Goal: Task Accomplishment & Management: Use online tool/utility

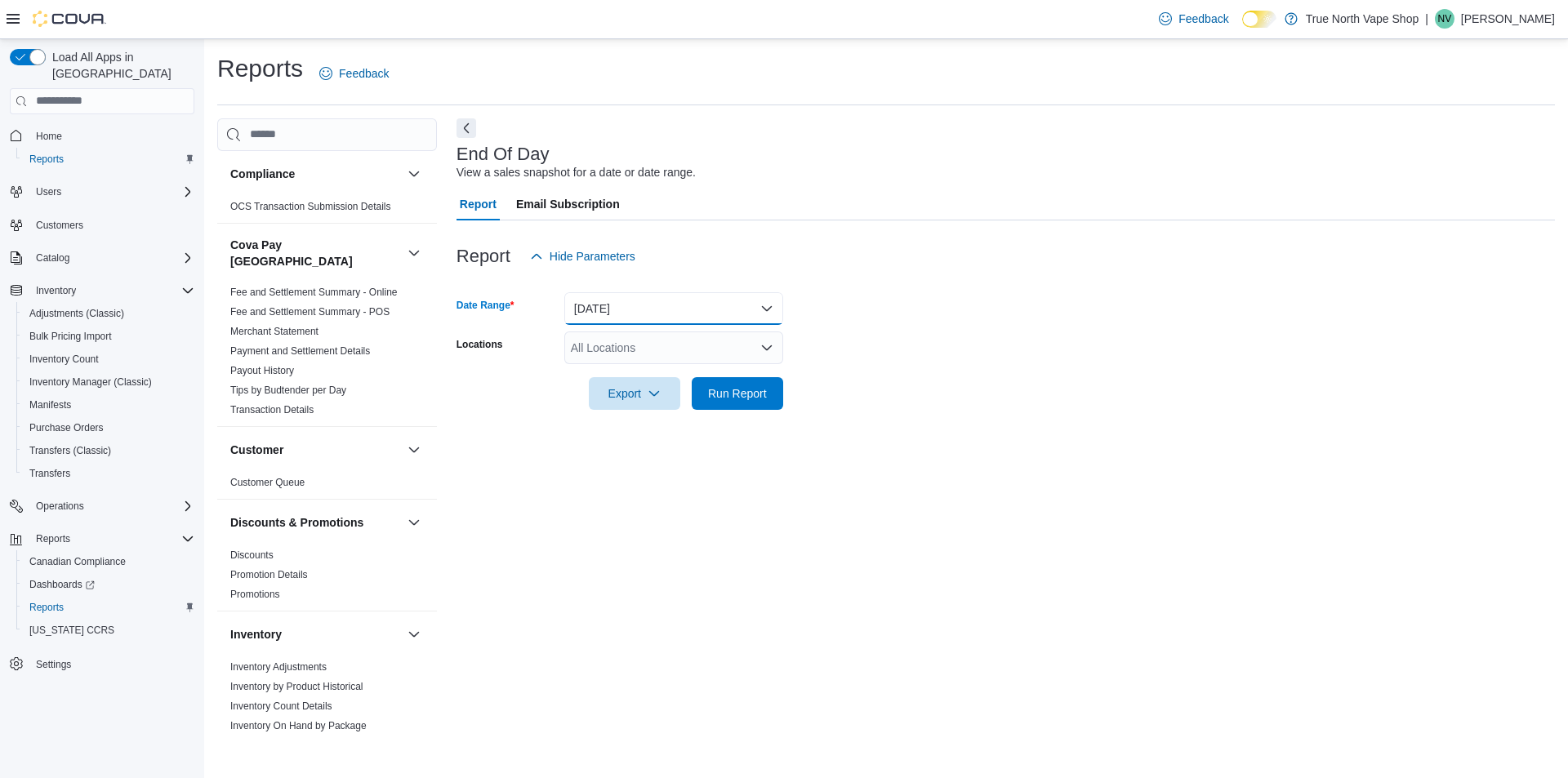
click at [604, 293] on button "[DATE]" at bounding box center [673, 308] width 219 height 33
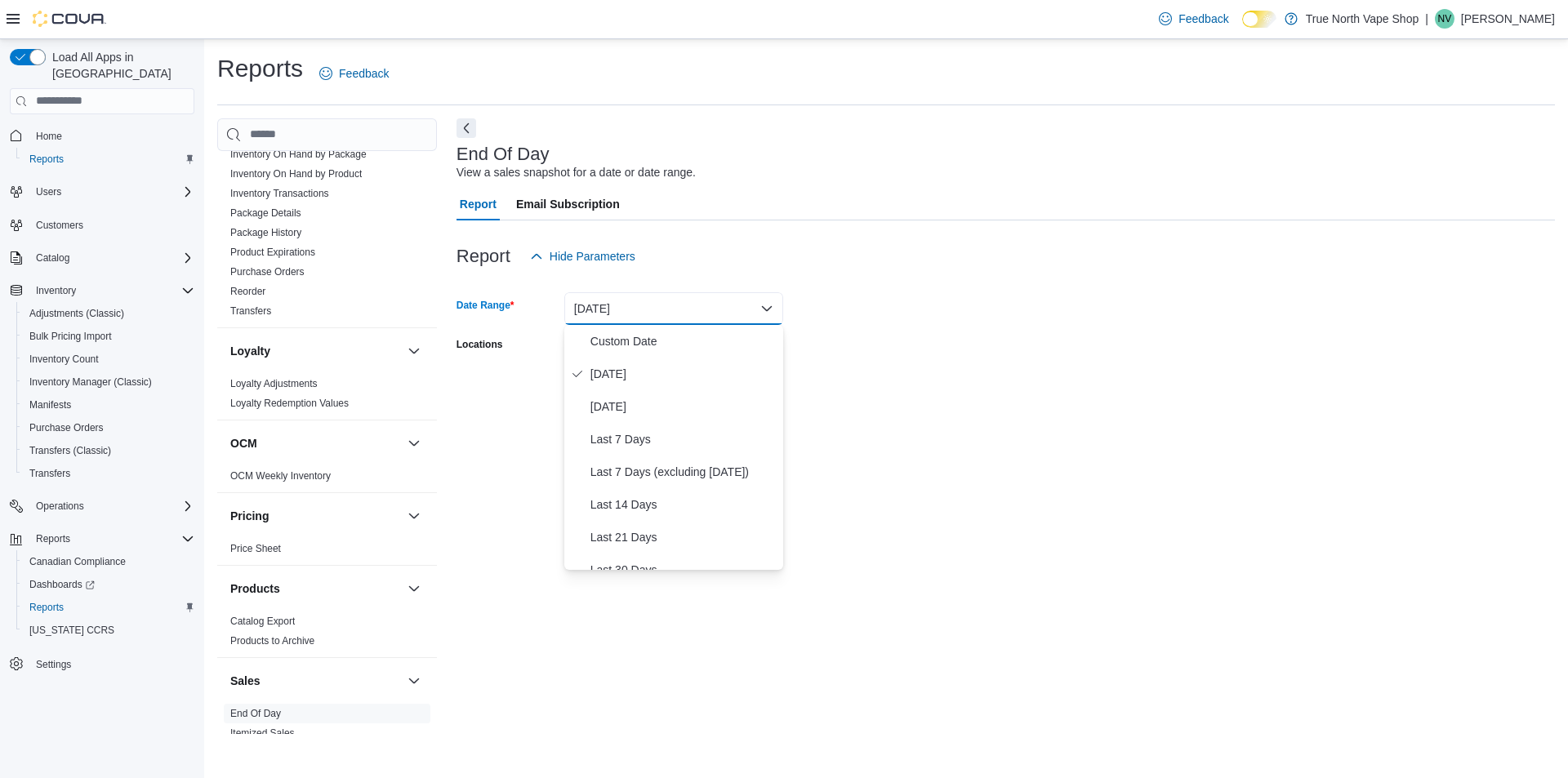
scroll to position [898, 0]
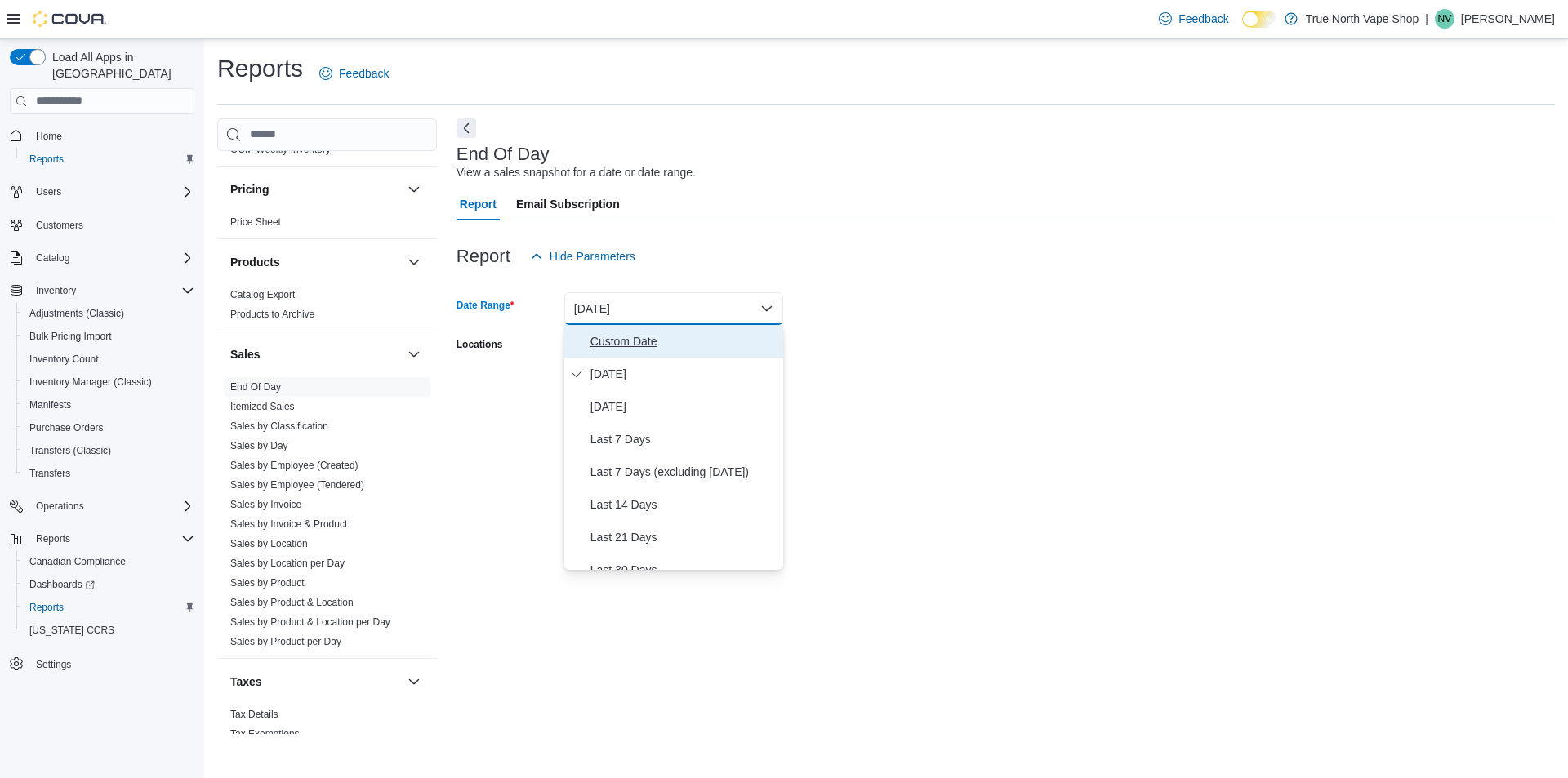
click at [632, 341] on span "Custom Date" at bounding box center [684, 341] width 186 height 19
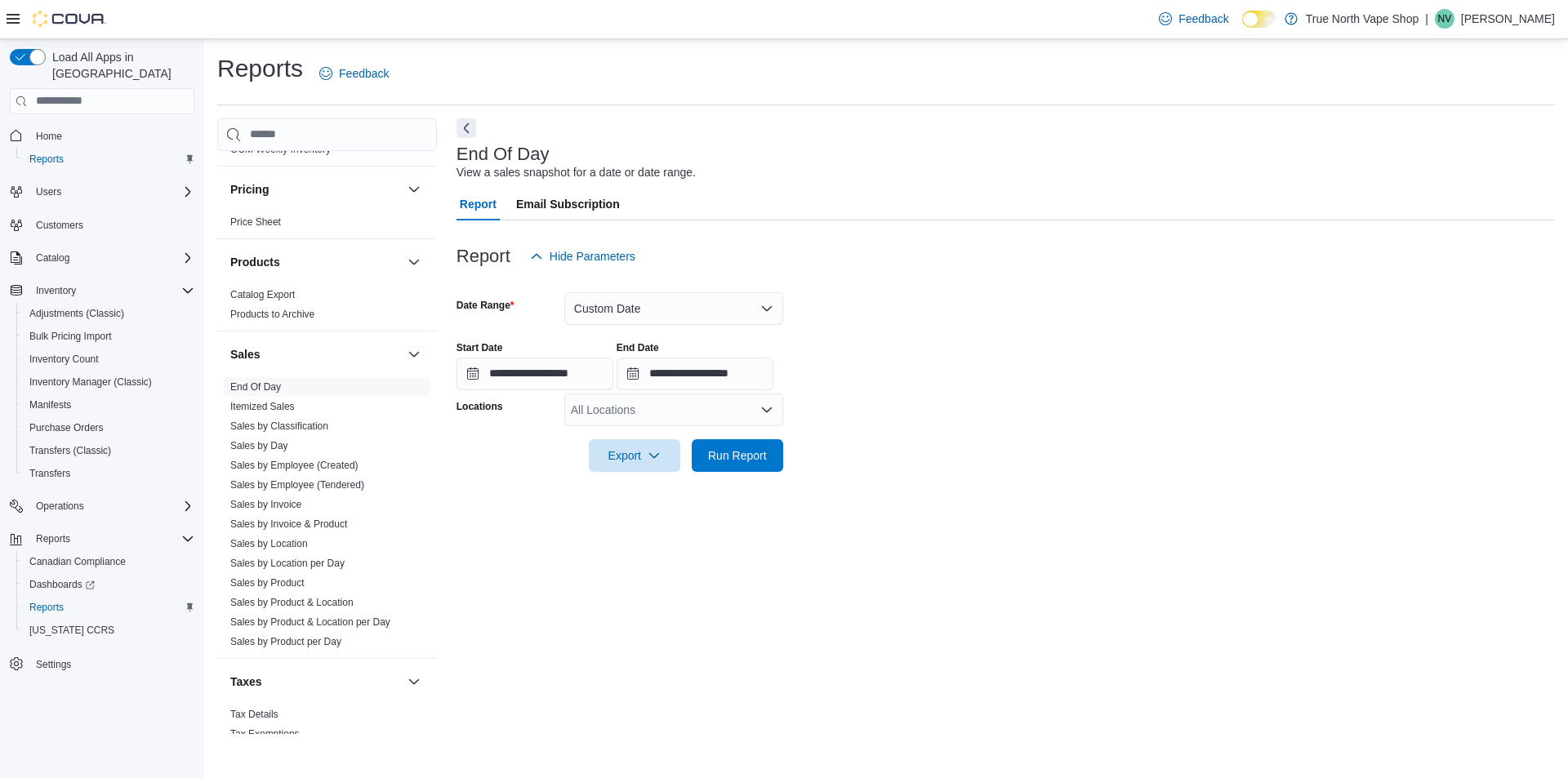
click at [696, 249] on div "Report Hide Parameters" at bounding box center [1006, 256] width 1098 height 33
click at [654, 286] on div at bounding box center [1006, 282] width 1098 height 19
click at [654, 297] on button "Custom Date" at bounding box center [673, 308] width 219 height 33
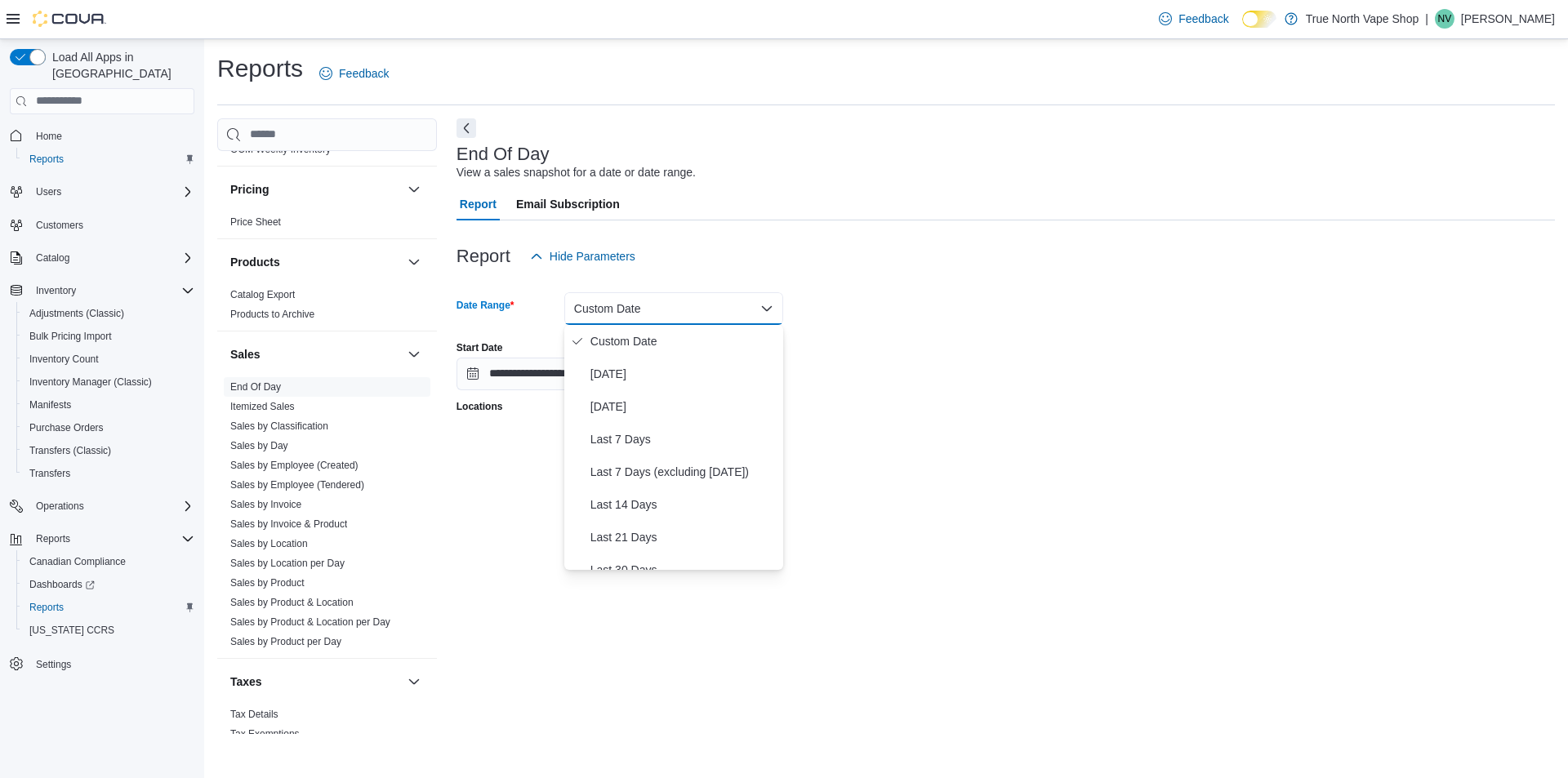
click at [491, 435] on div at bounding box center [1006, 432] width 1098 height 13
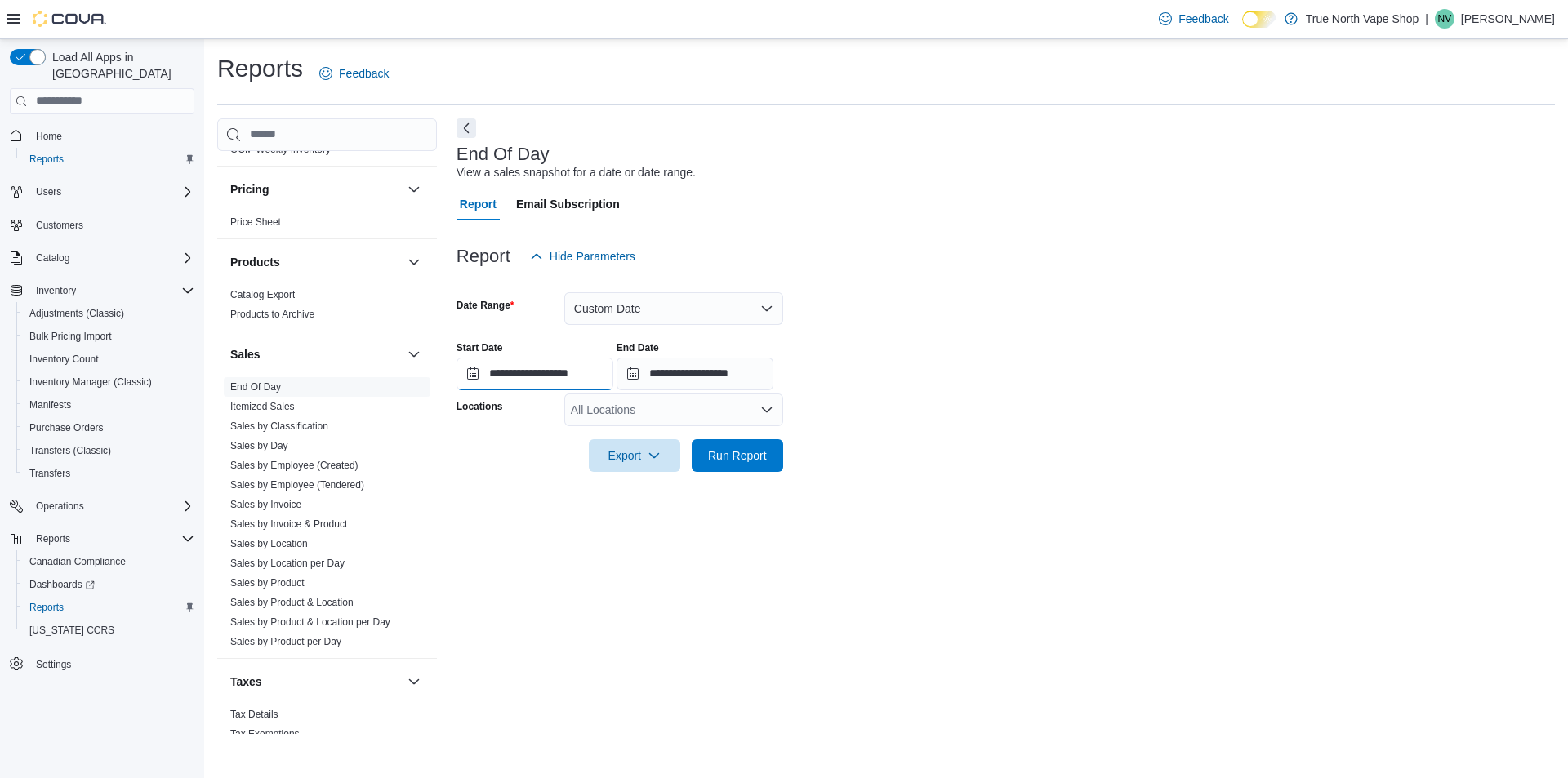
click at [522, 362] on input "**********" at bounding box center [535, 374] width 157 height 33
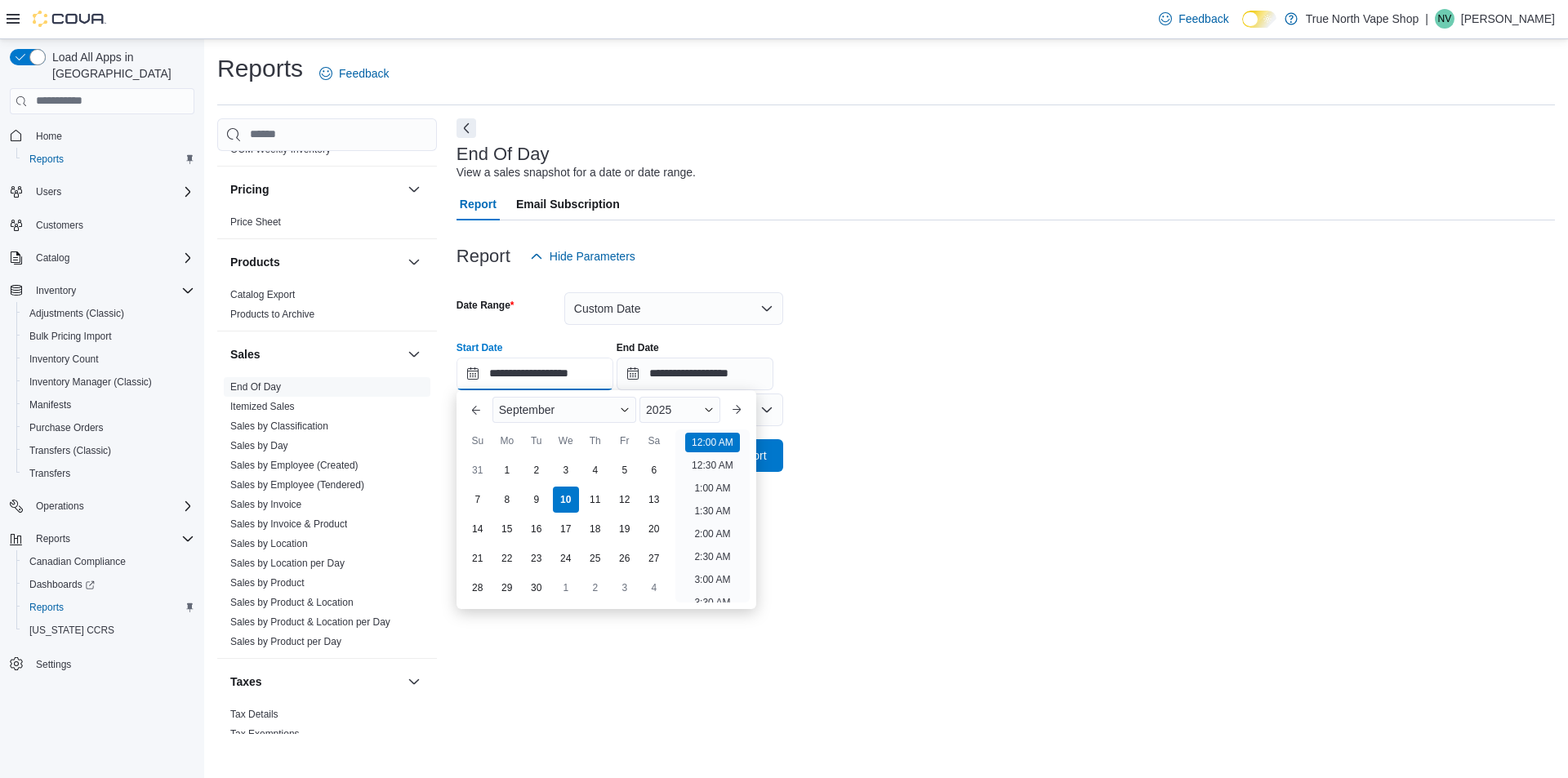
scroll to position [50, 0]
click at [475, 414] on button "Previous Month" at bounding box center [476, 410] width 27 height 27
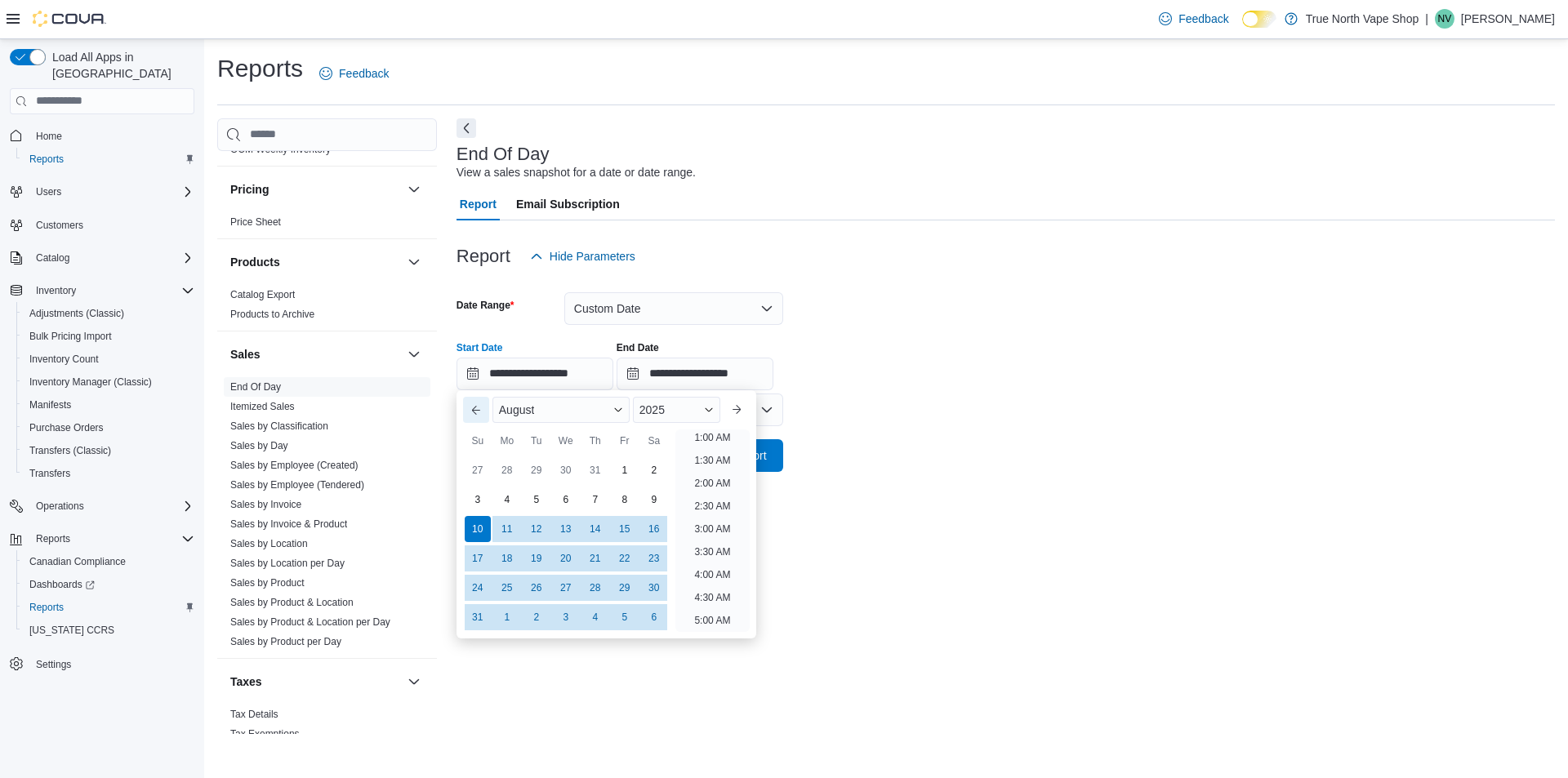
scroll to position [4, 0]
click at [621, 468] on div "1" at bounding box center [624, 470] width 28 height 28
type input "**********"
click at [708, 373] on input "**********" at bounding box center [694, 374] width 157 height 33
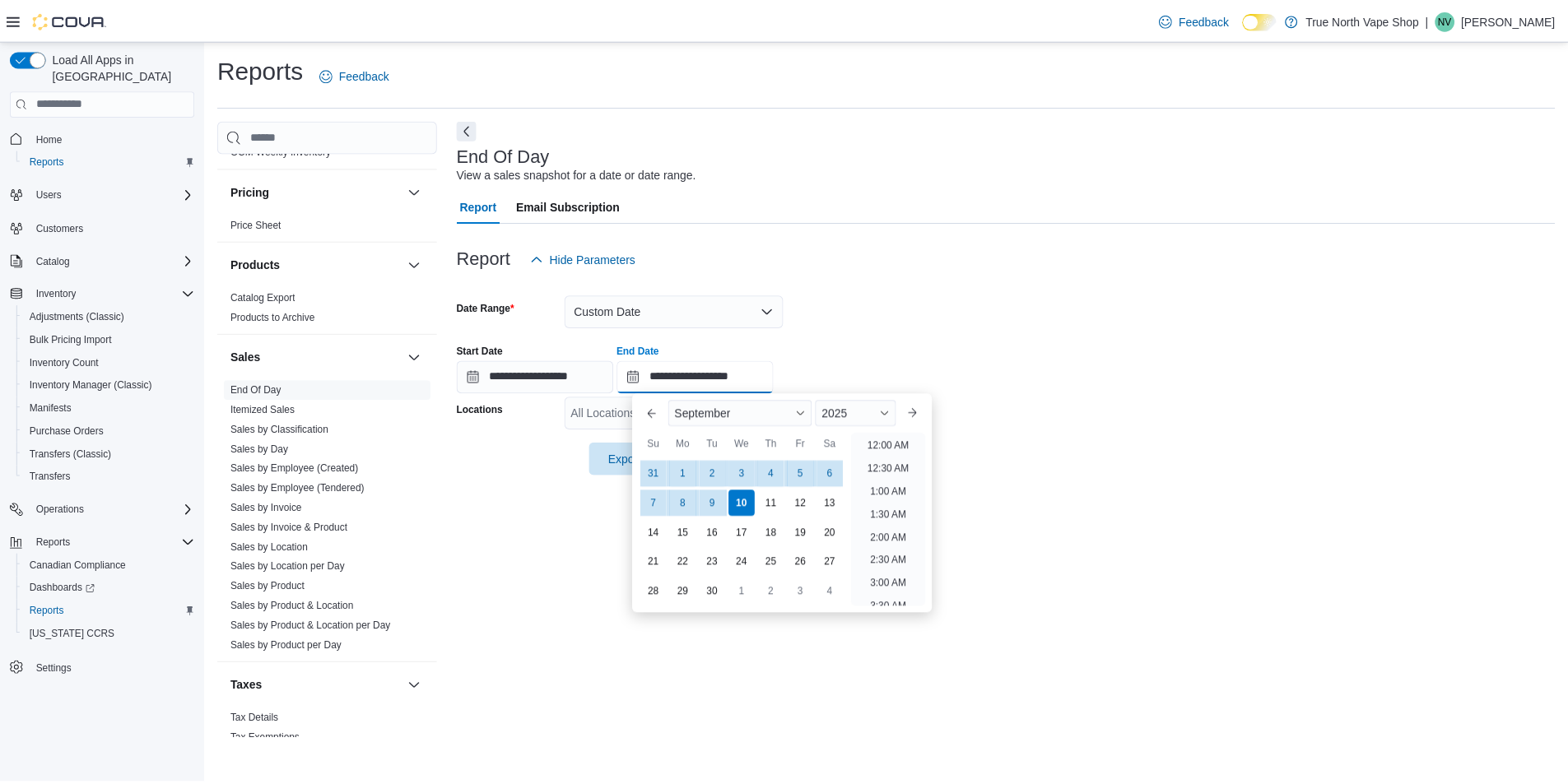
scroll to position [935, 0]
click at [751, 509] on div "10" at bounding box center [747, 503] width 29 height 29
click at [964, 205] on div "Report Email Subscription" at bounding box center [1014, 205] width 1107 height 33
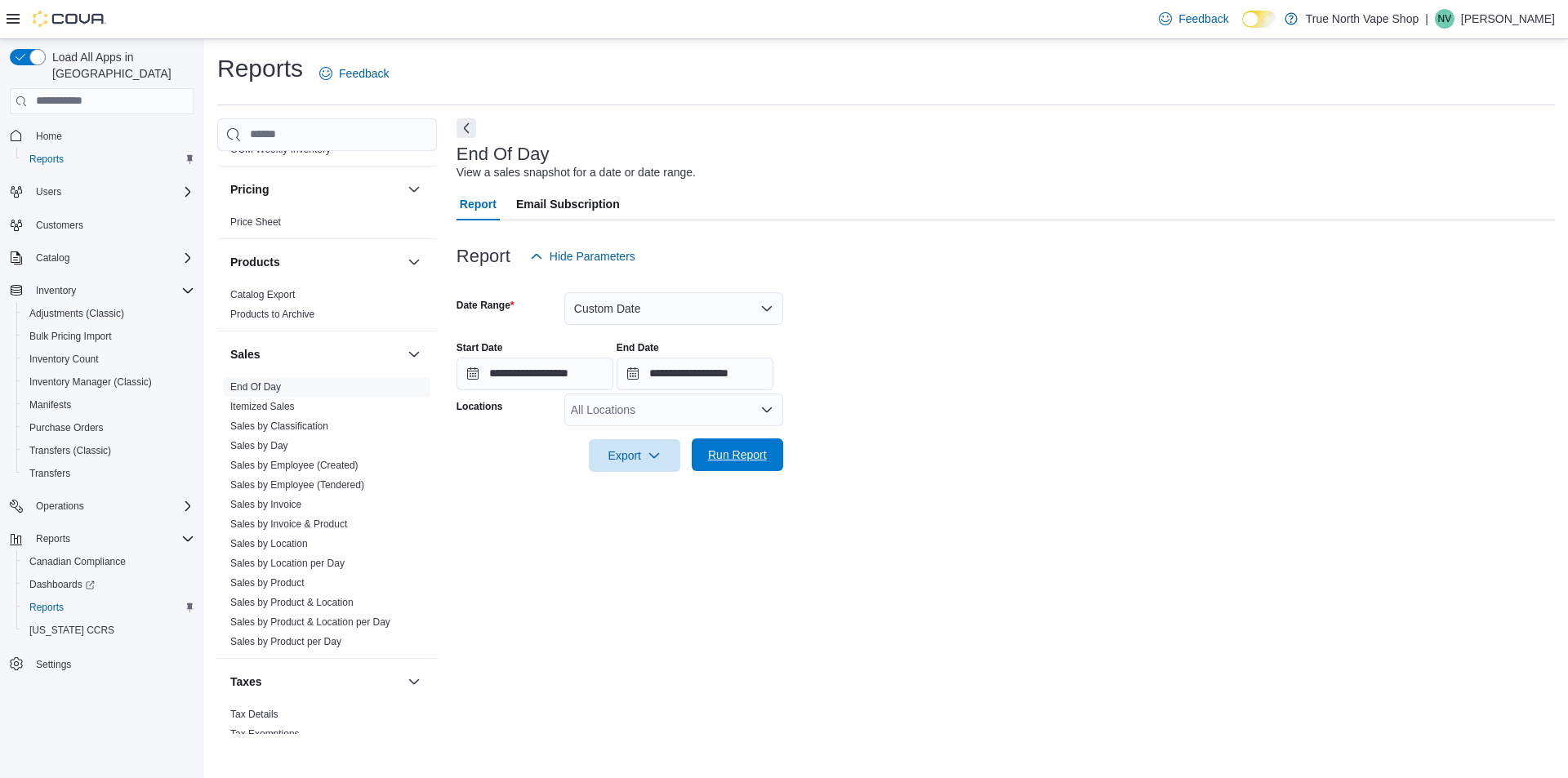
click at [731, 460] on span "Run Report" at bounding box center [738, 454] width 58 height 16
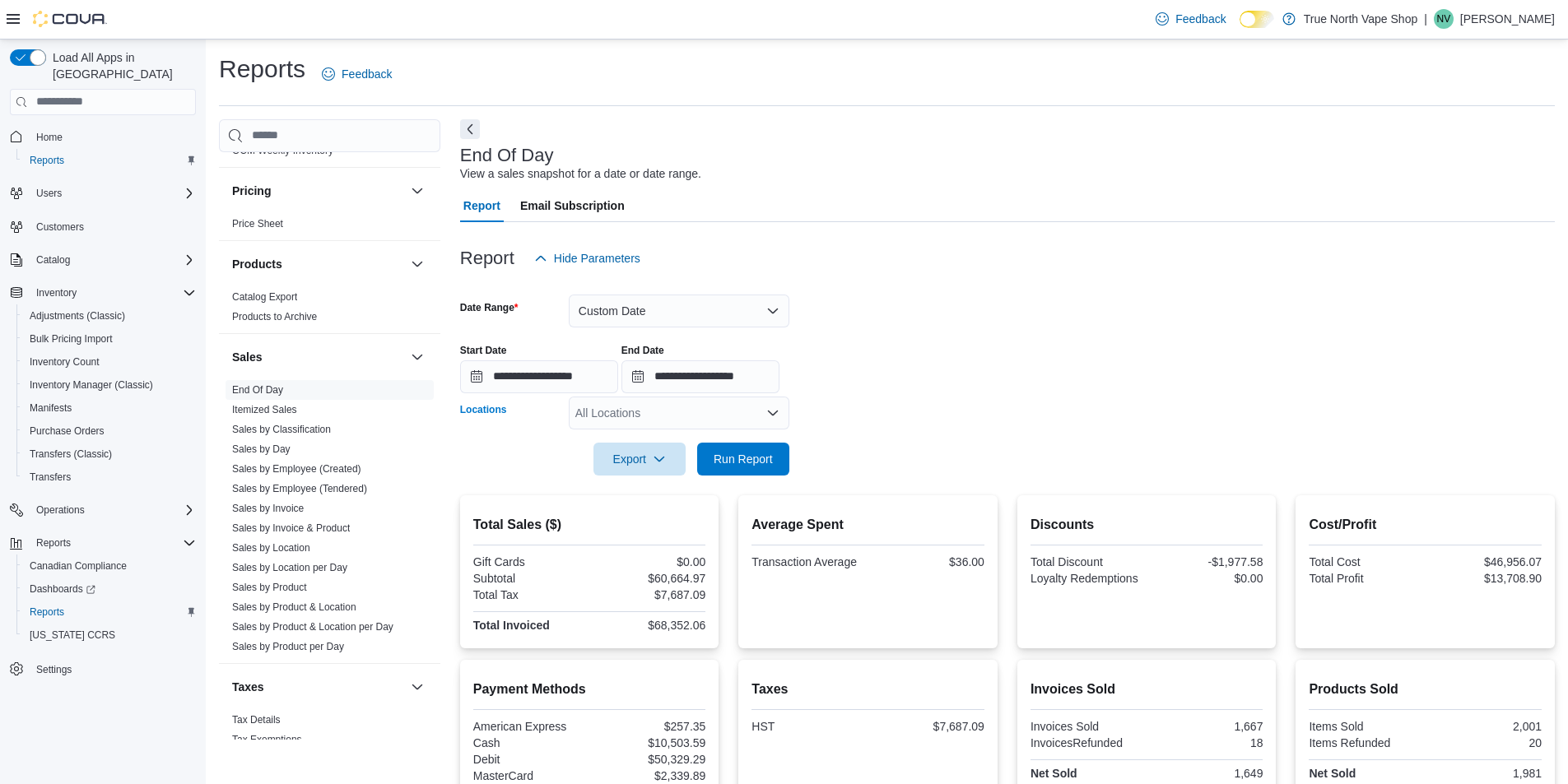
click at [598, 422] on div "All Locations" at bounding box center [678, 413] width 220 height 33
type input "******"
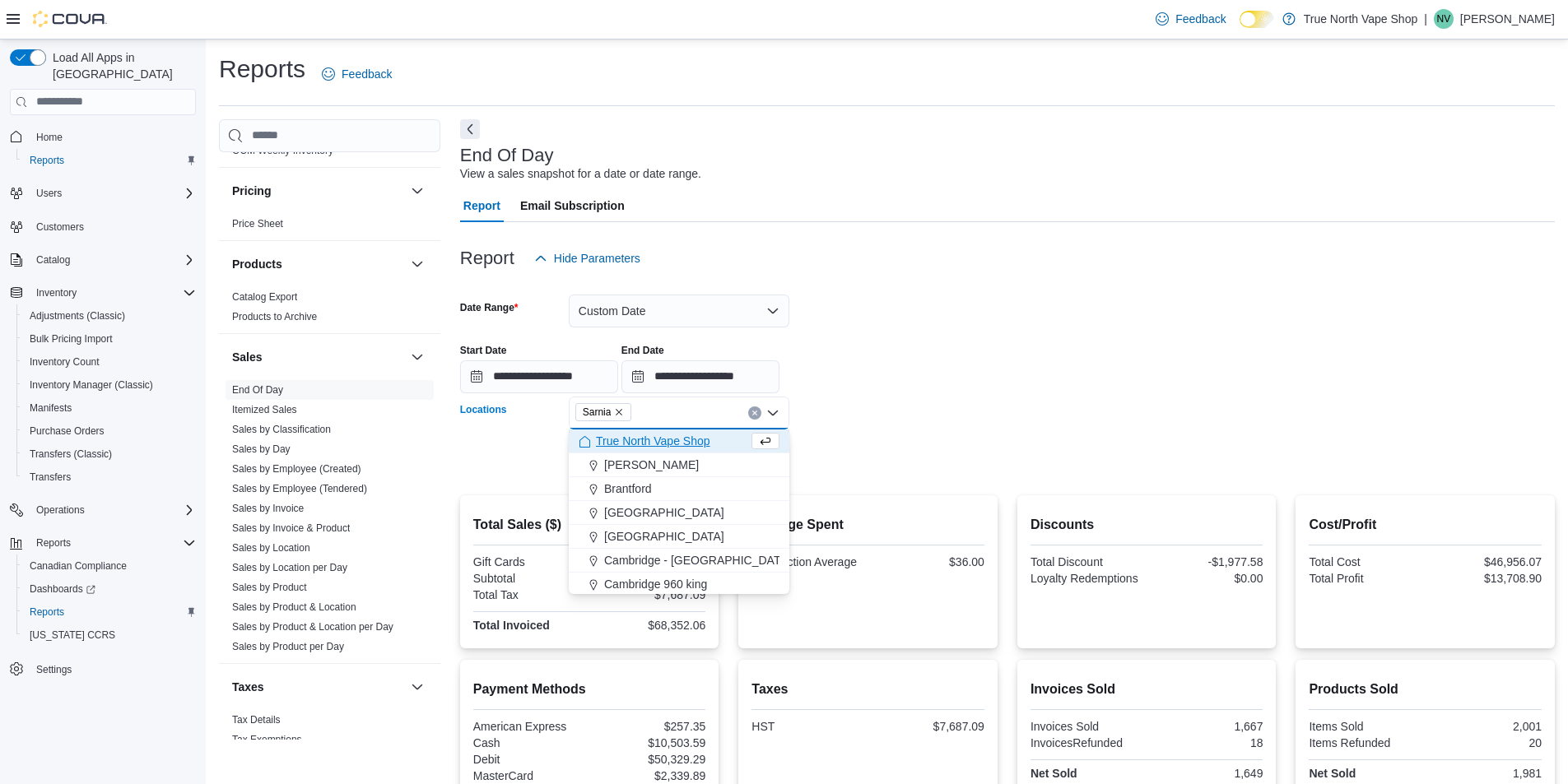
click at [860, 329] on div at bounding box center [1008, 329] width 1095 height 4
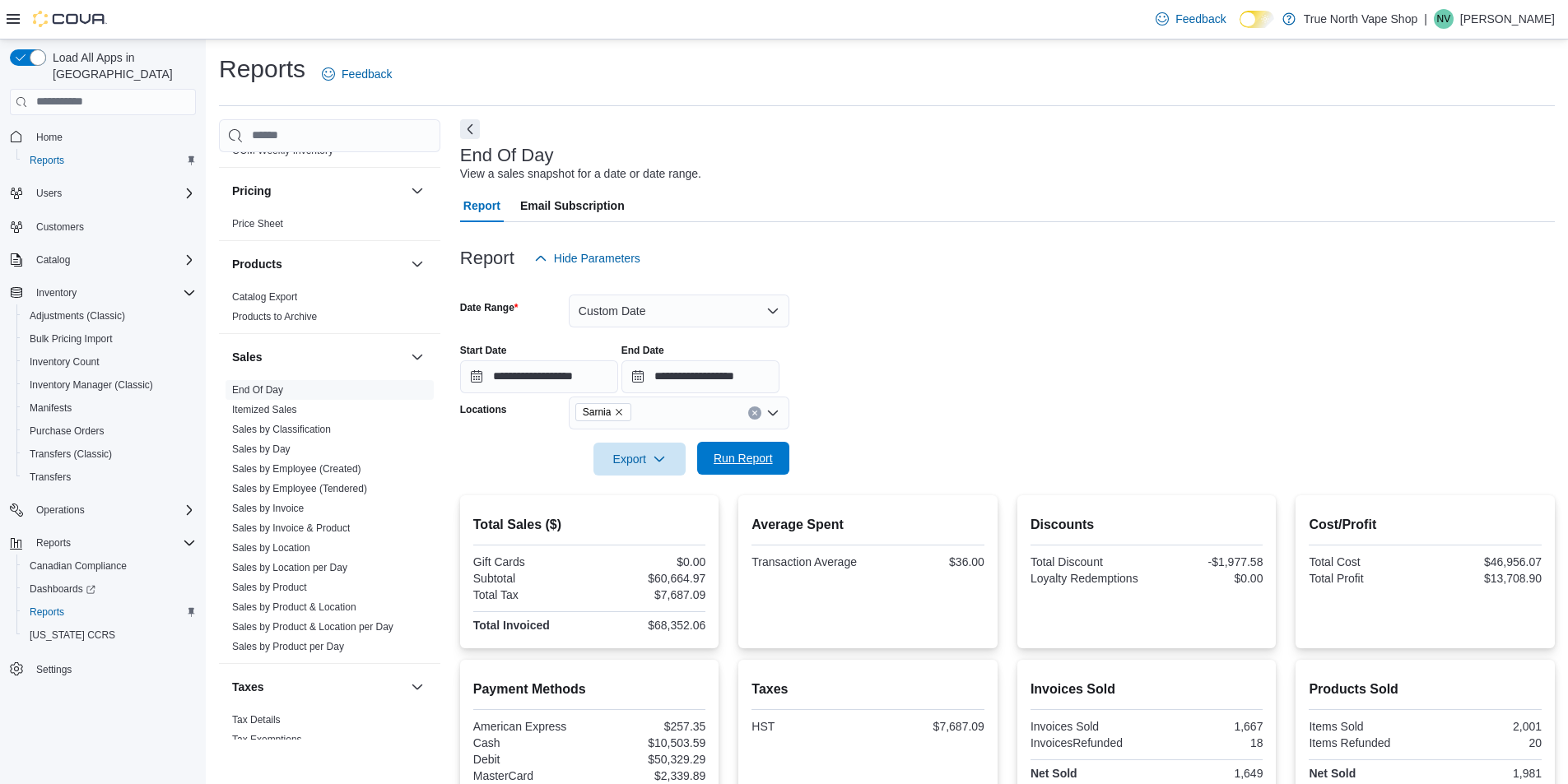
click at [748, 453] on span "Run Report" at bounding box center [743, 458] width 59 height 16
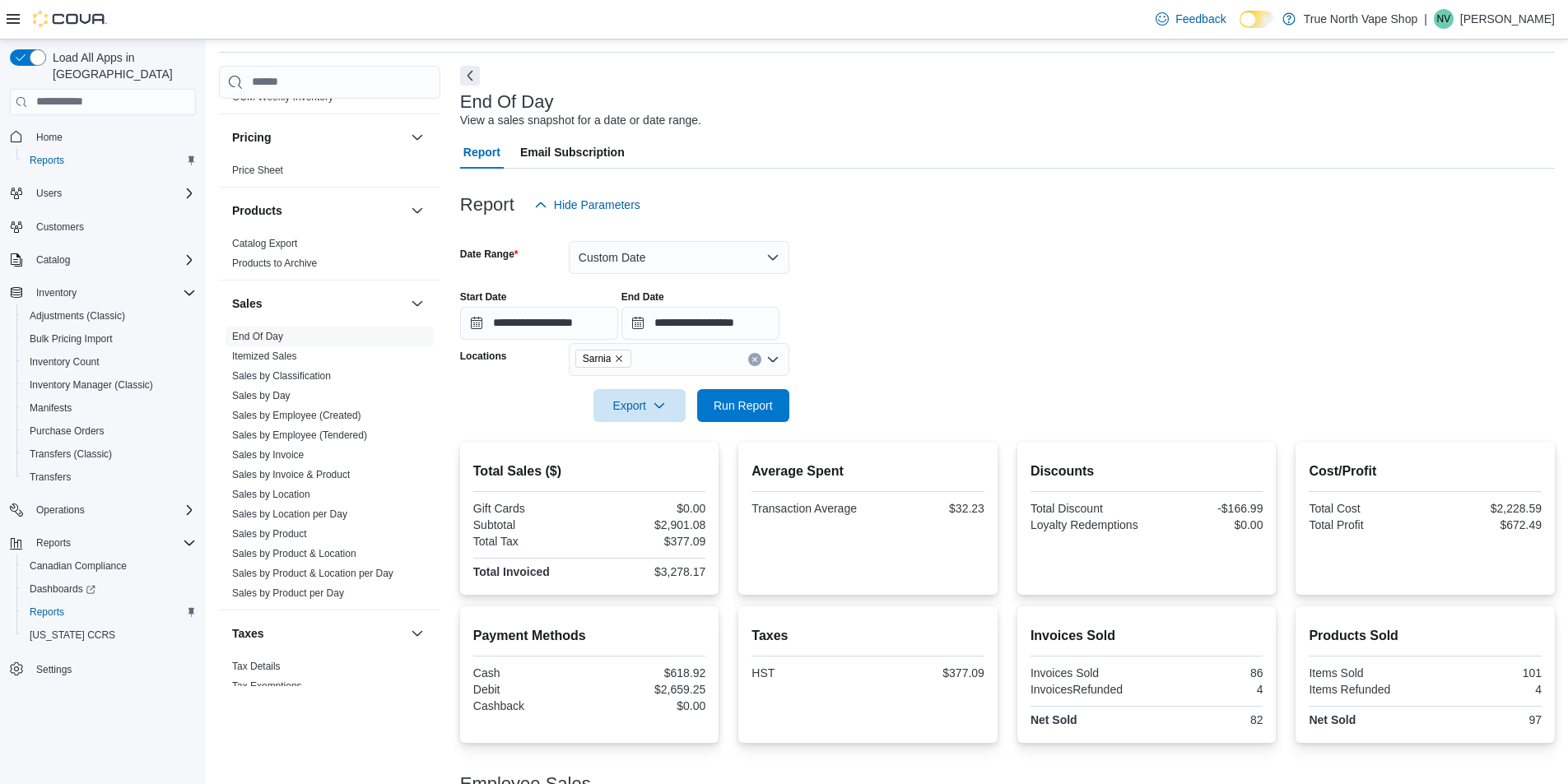
scroll to position [82, 0]
